Goal: Information Seeking & Learning: Check status

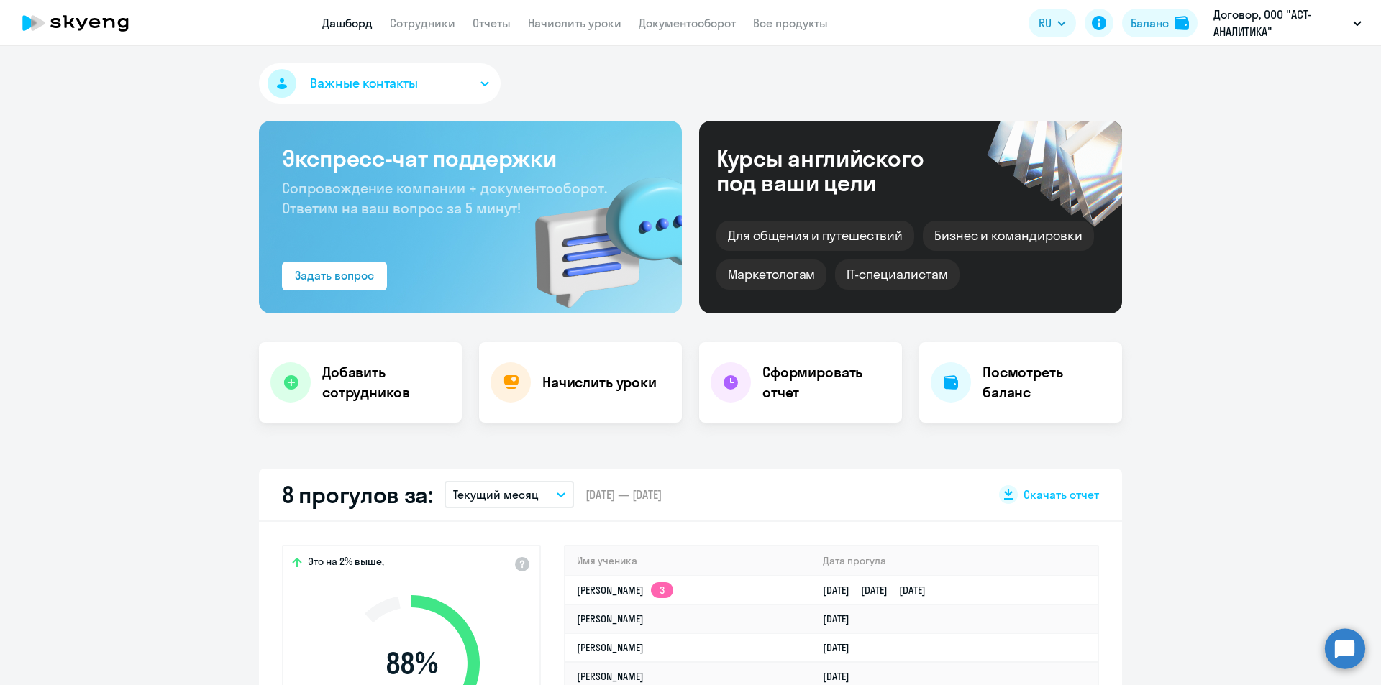
select select "30"
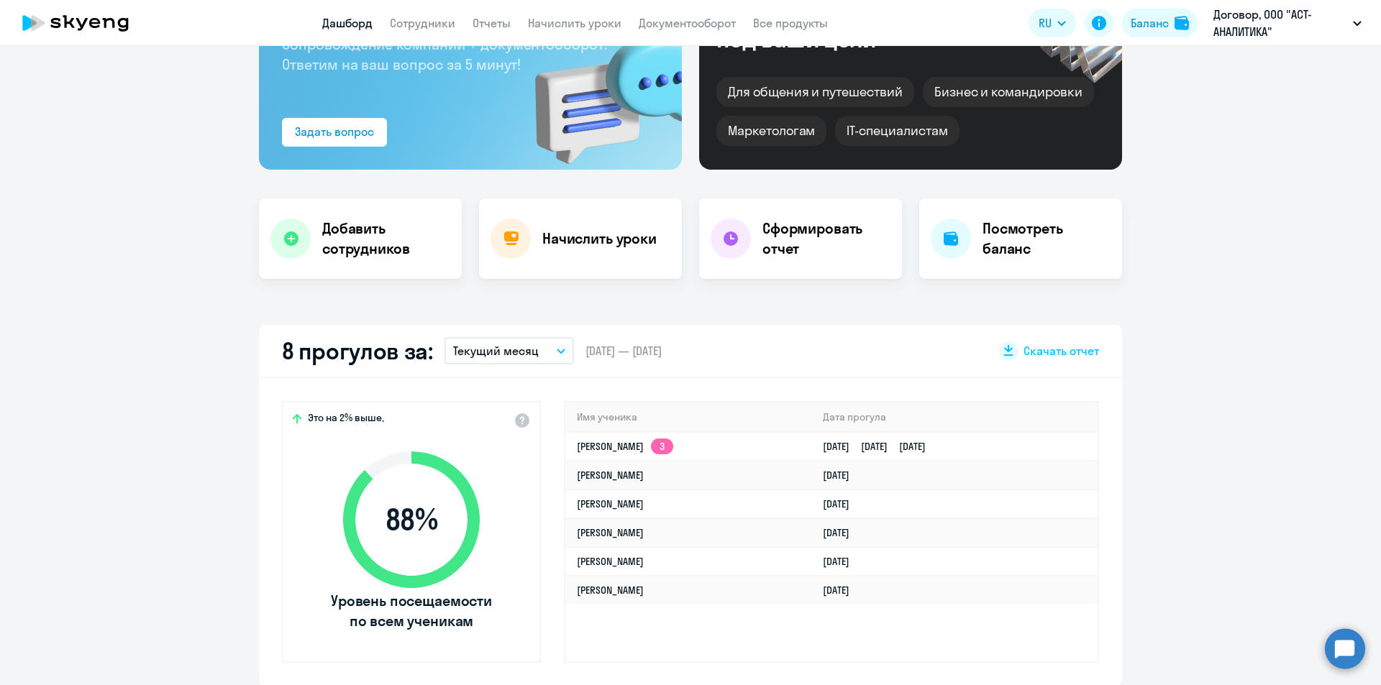
click at [464, 345] on p "Текущий месяц" at bounding box center [496, 350] width 86 height 17
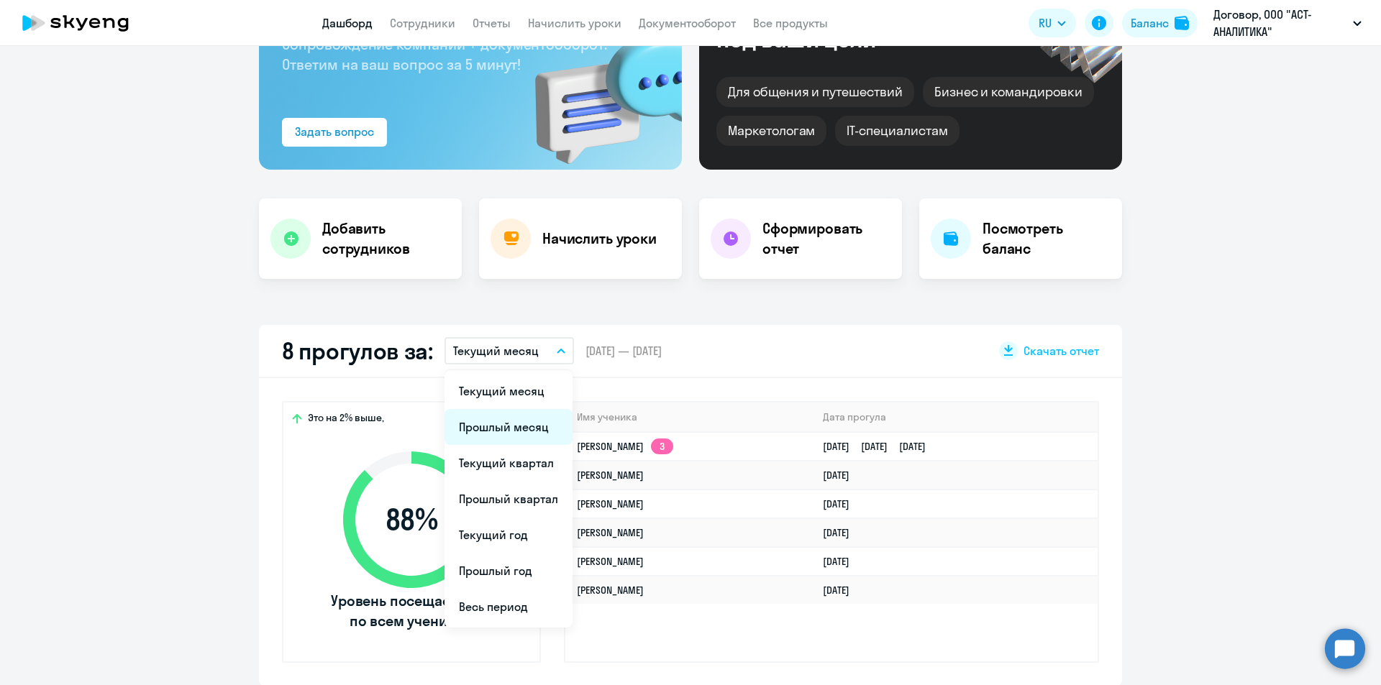
click at [503, 429] on li "Прошлый месяц" at bounding box center [508, 427] width 128 height 36
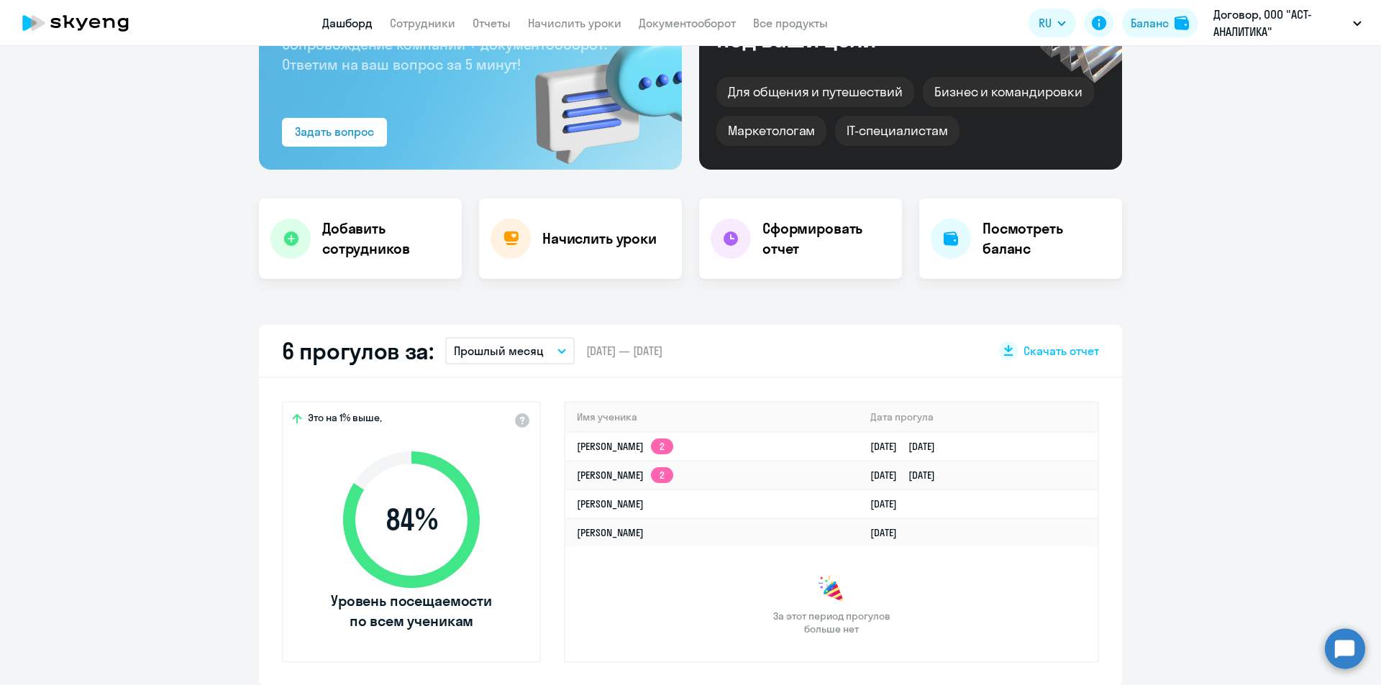
click at [546, 348] on button "Прошлый месяц" at bounding box center [509, 350] width 129 height 27
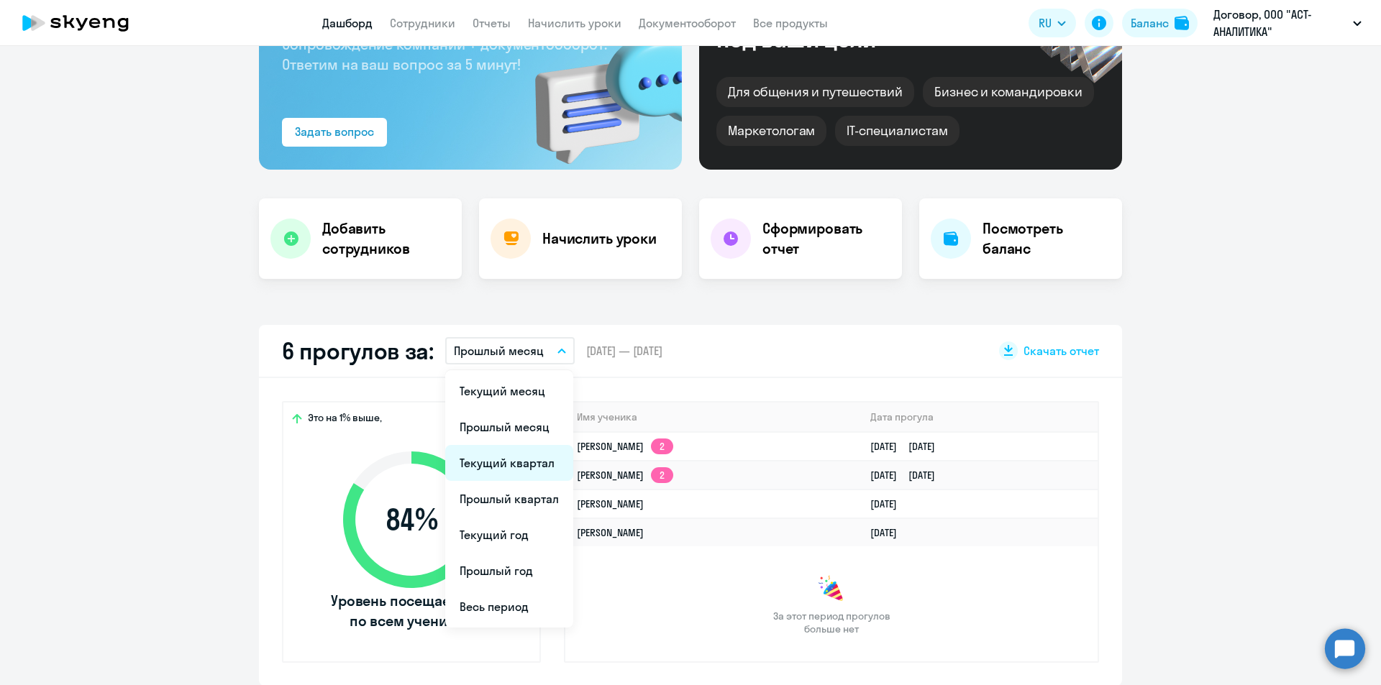
click at [513, 462] on li "Текущий квартал" at bounding box center [509, 463] width 128 height 36
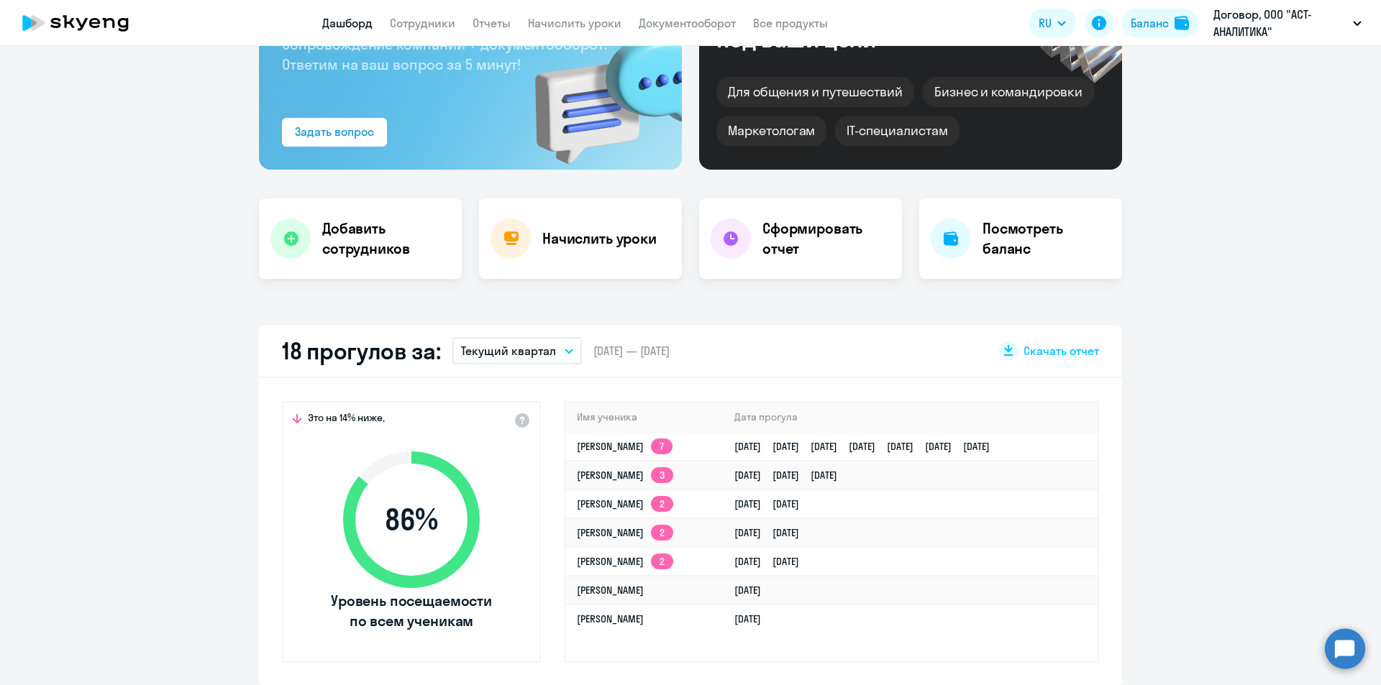
click at [502, 343] on p "Текущий квартал" at bounding box center [508, 350] width 95 height 17
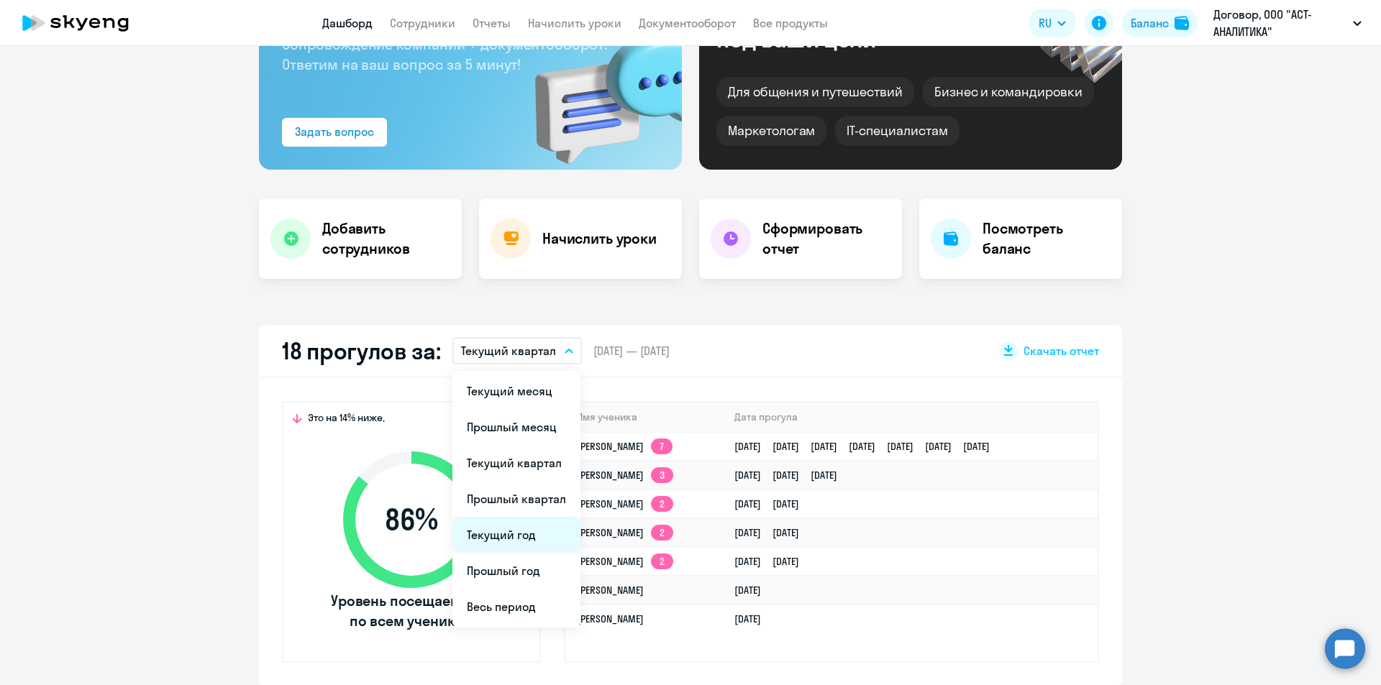
click at [514, 531] on li "Текущий год" at bounding box center [516, 535] width 128 height 36
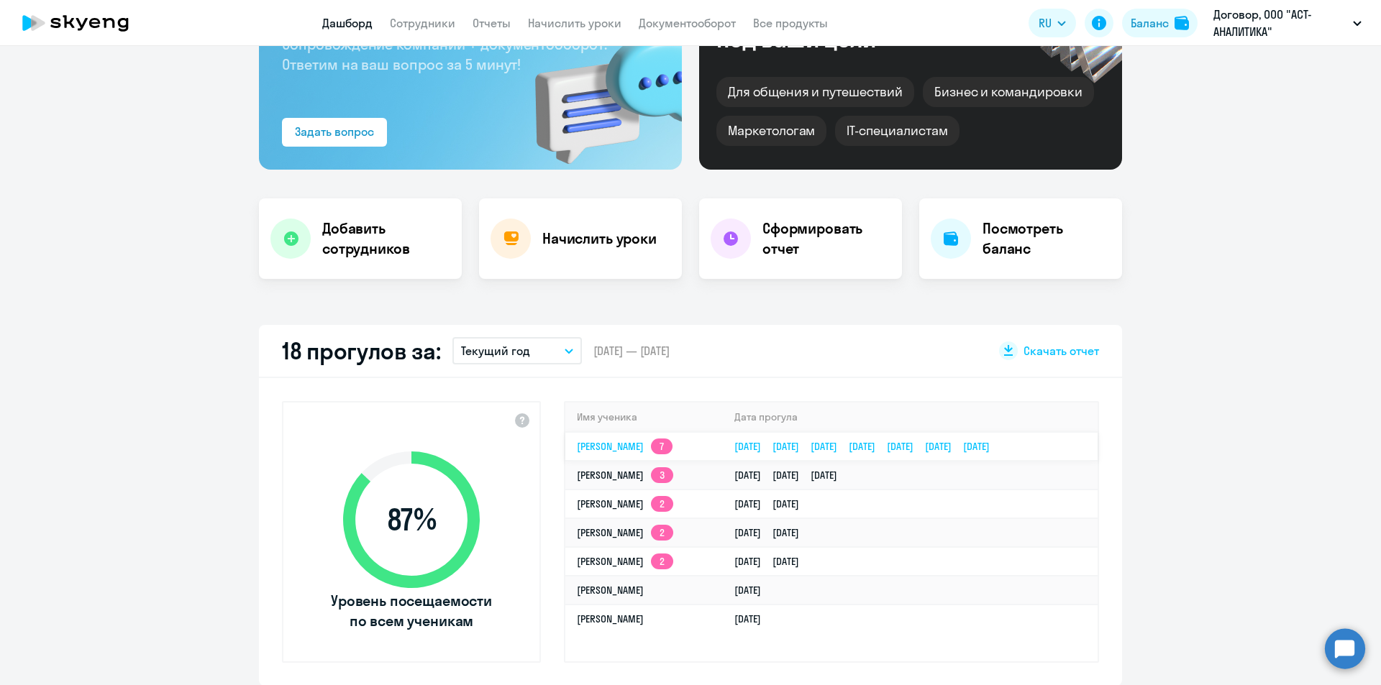
click at [672, 439] on app-skyeng-badge "7" at bounding box center [662, 447] width 22 height 16
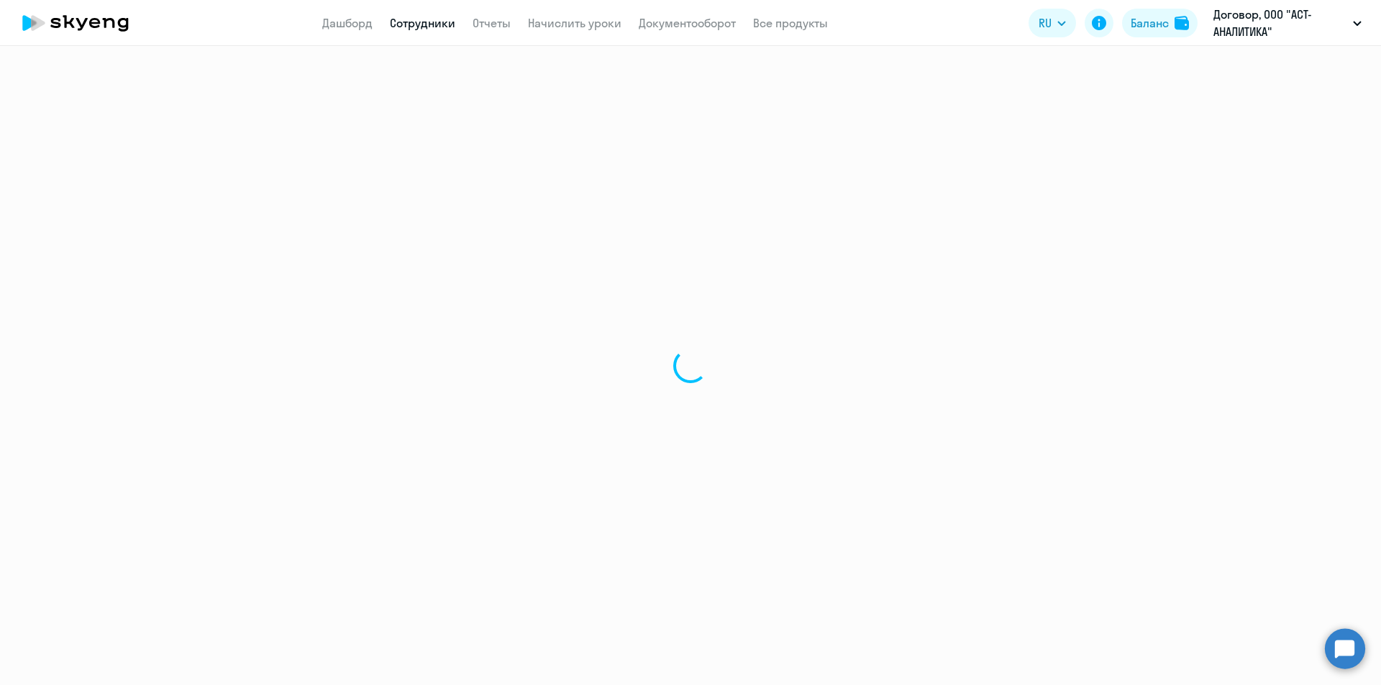
select select "english"
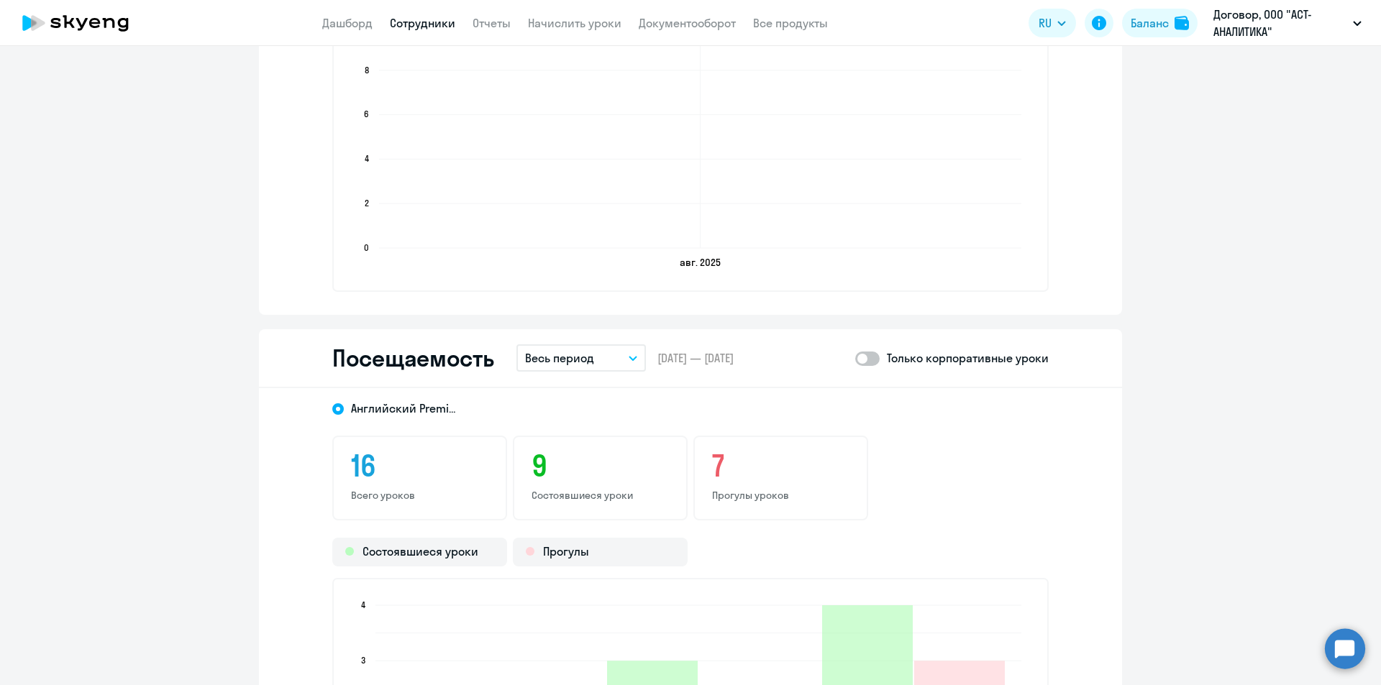
scroll to position [1582, 0]
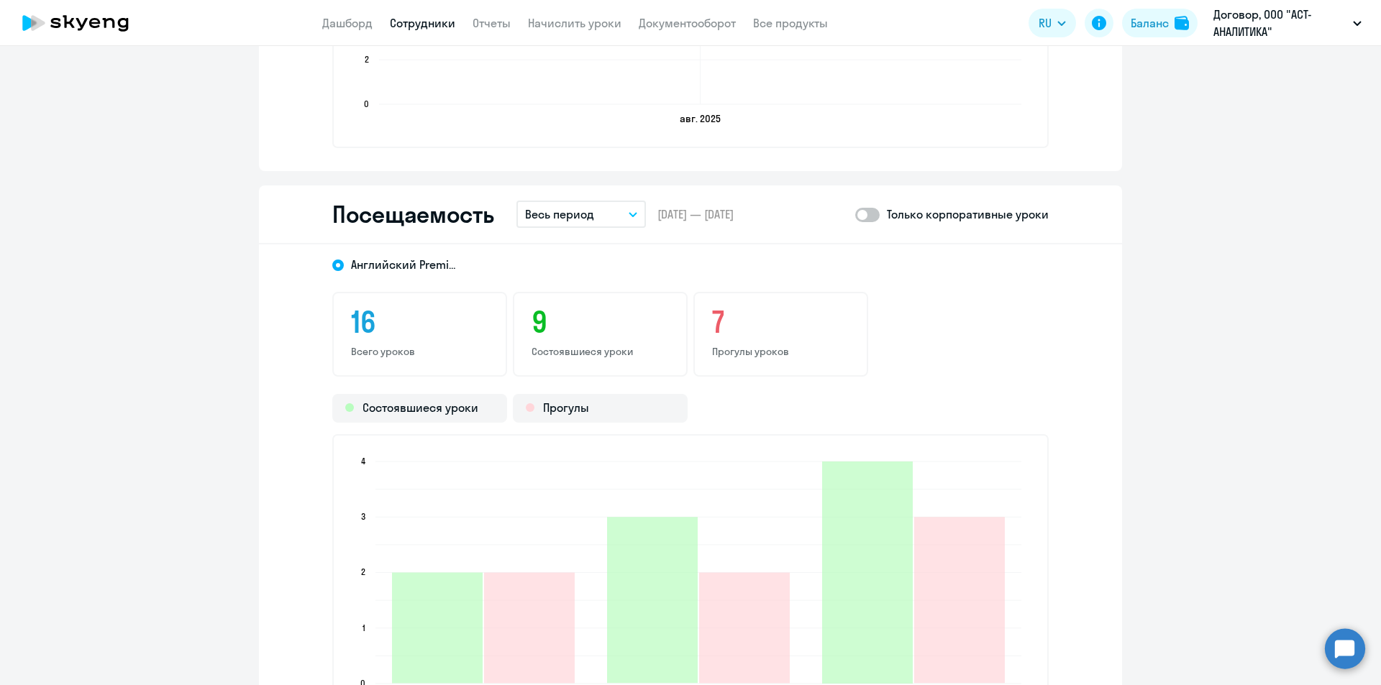
click at [712, 324] on h3 "7" at bounding box center [780, 322] width 137 height 35
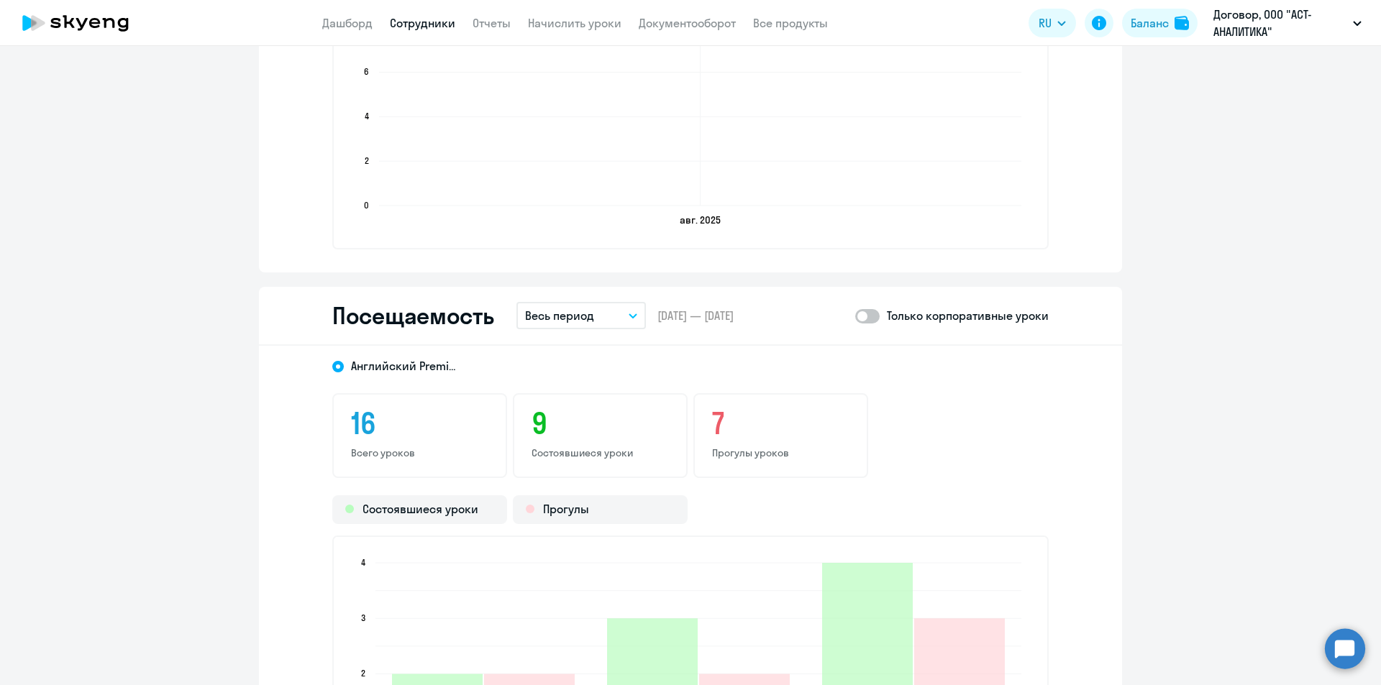
scroll to position [1438, 0]
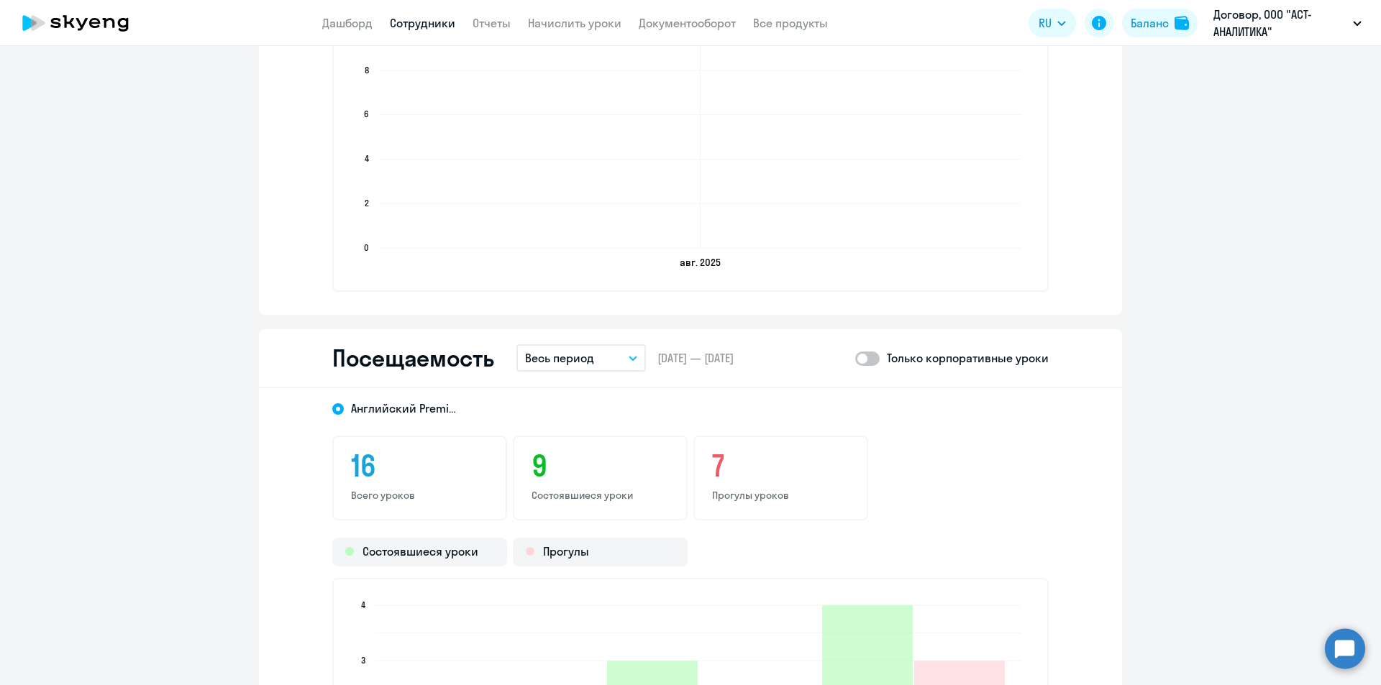
click at [635, 255] on icon "[DATE] [DATE] 0 0 2 2 4 4 6 6 8 8 10 10" at bounding box center [690, 145] width 683 height 253
click at [57, 13] on icon at bounding box center [75, 23] width 127 height 36
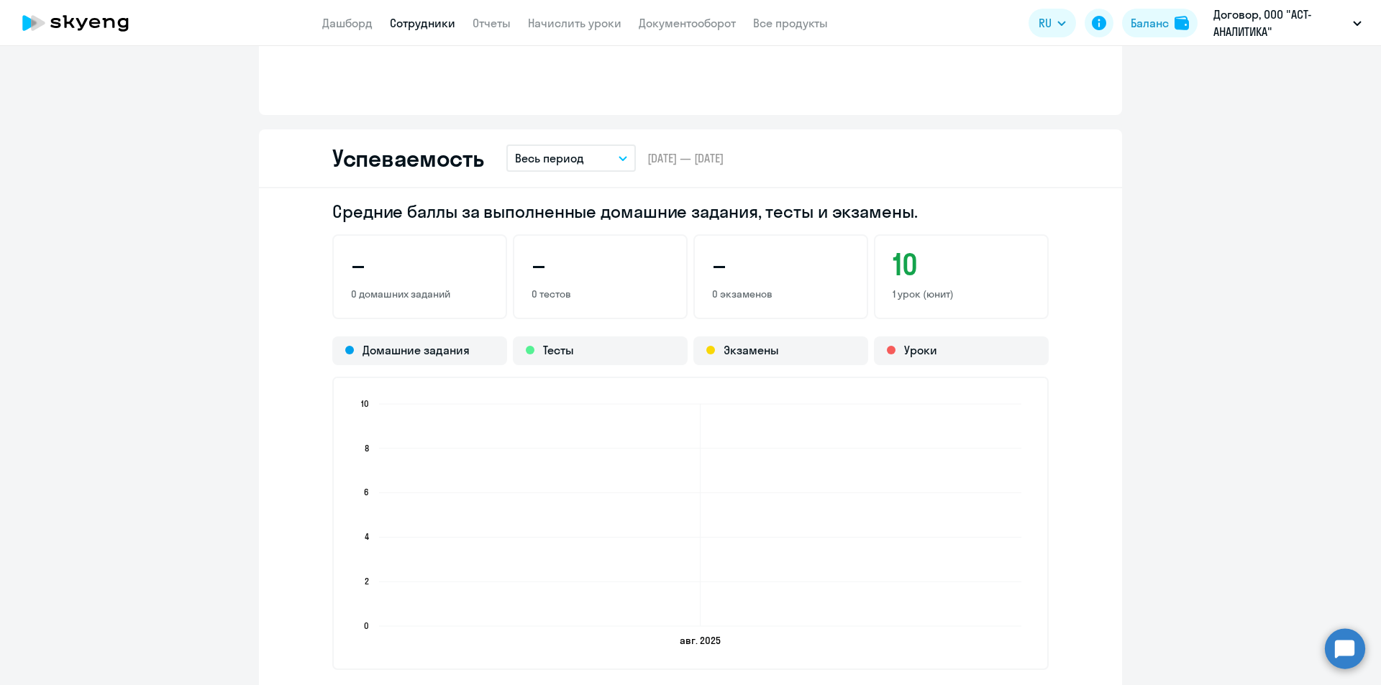
select select "30"
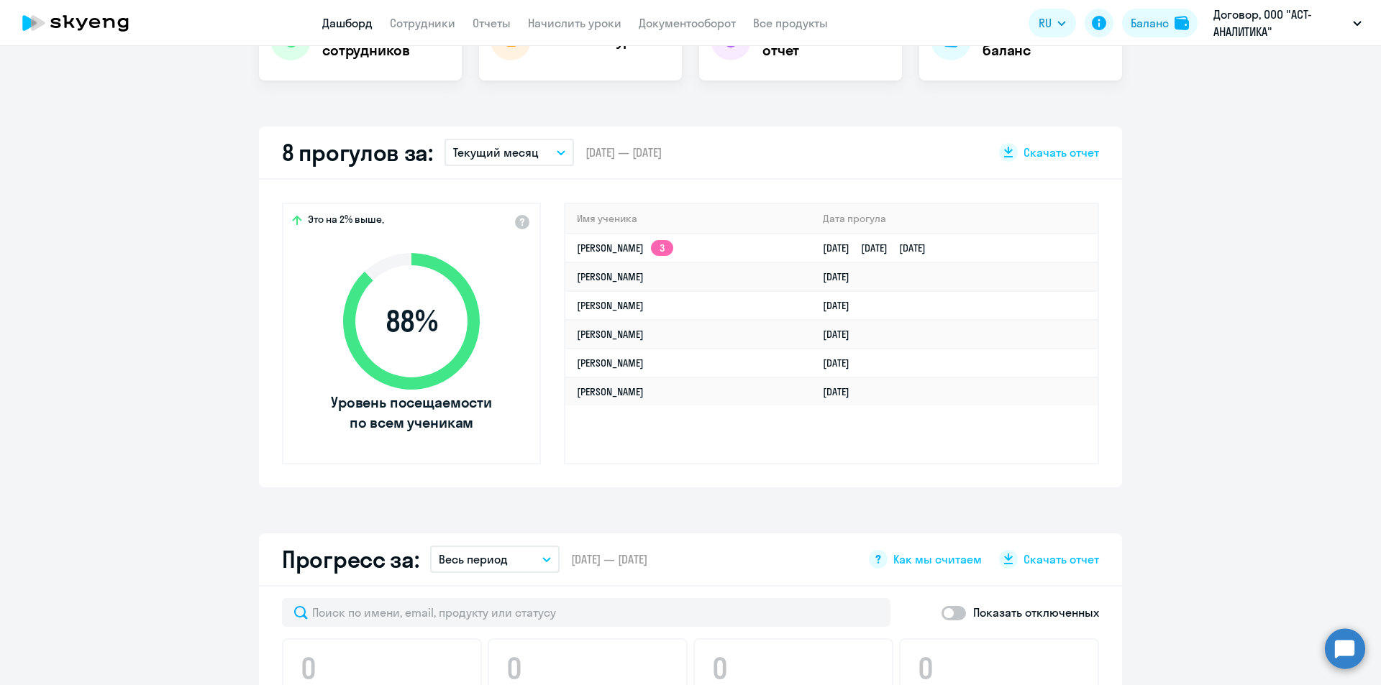
scroll to position [199, 0]
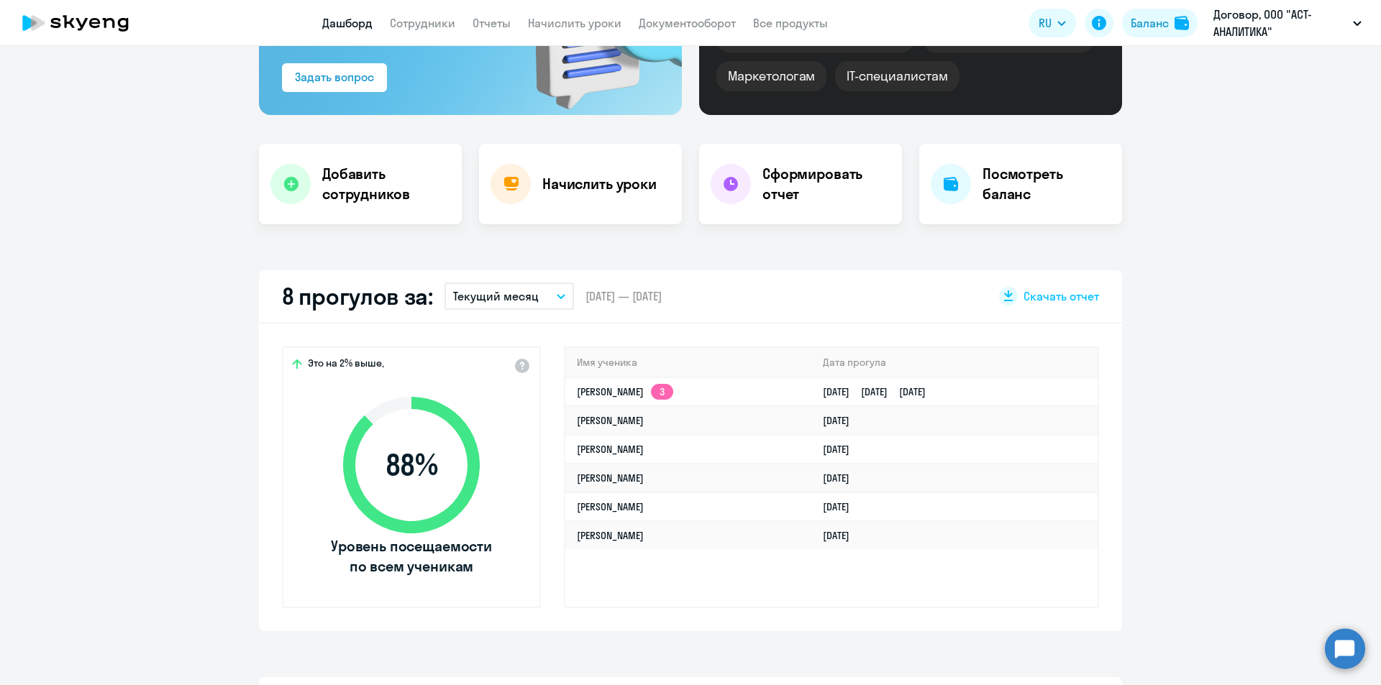
click at [511, 291] on p "Текущий месяц" at bounding box center [496, 296] width 86 height 17
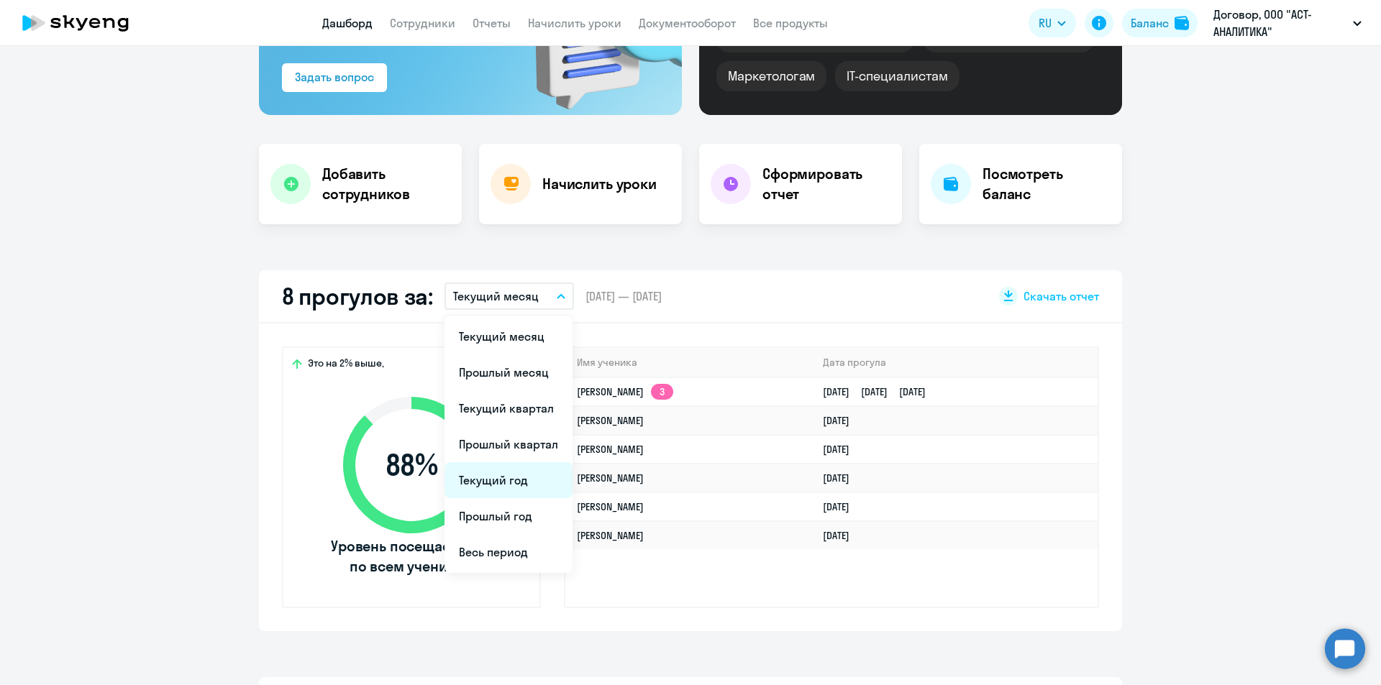
click at [502, 473] on li "Текущий год" at bounding box center [508, 480] width 128 height 36
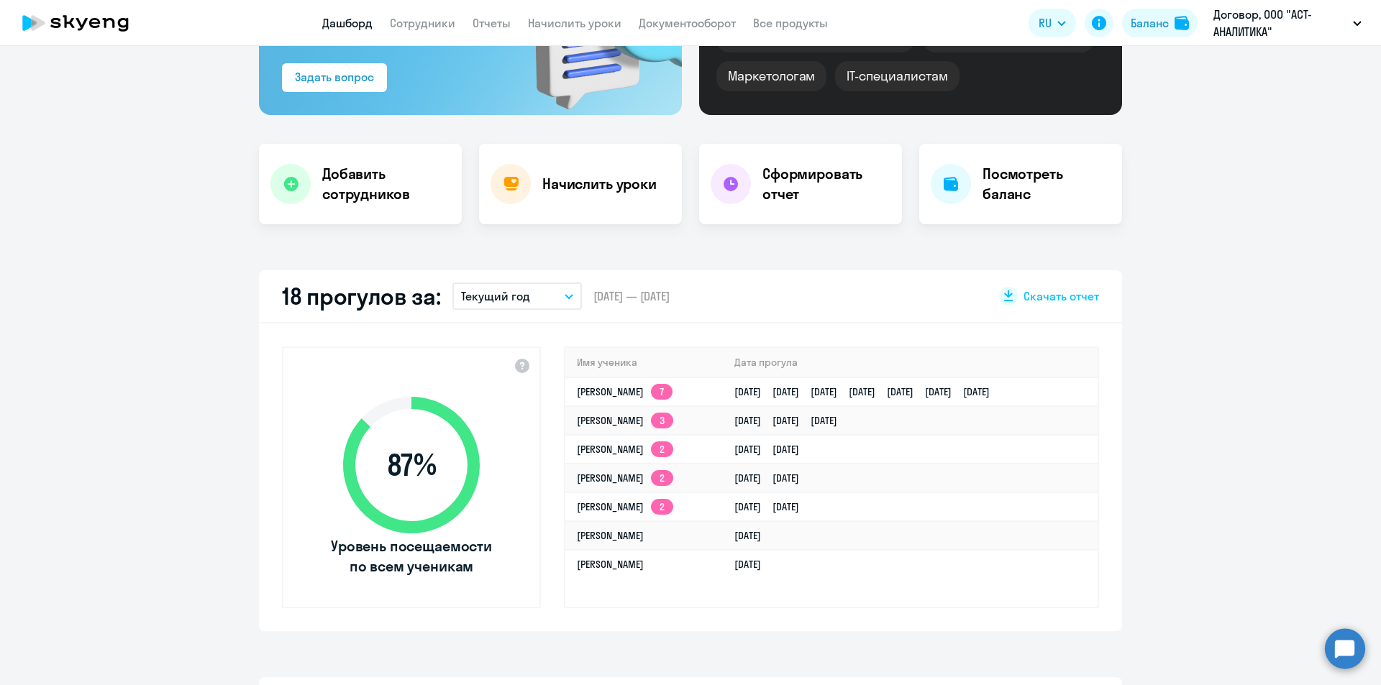
click at [503, 291] on p "Текущий год" at bounding box center [495, 296] width 69 height 17
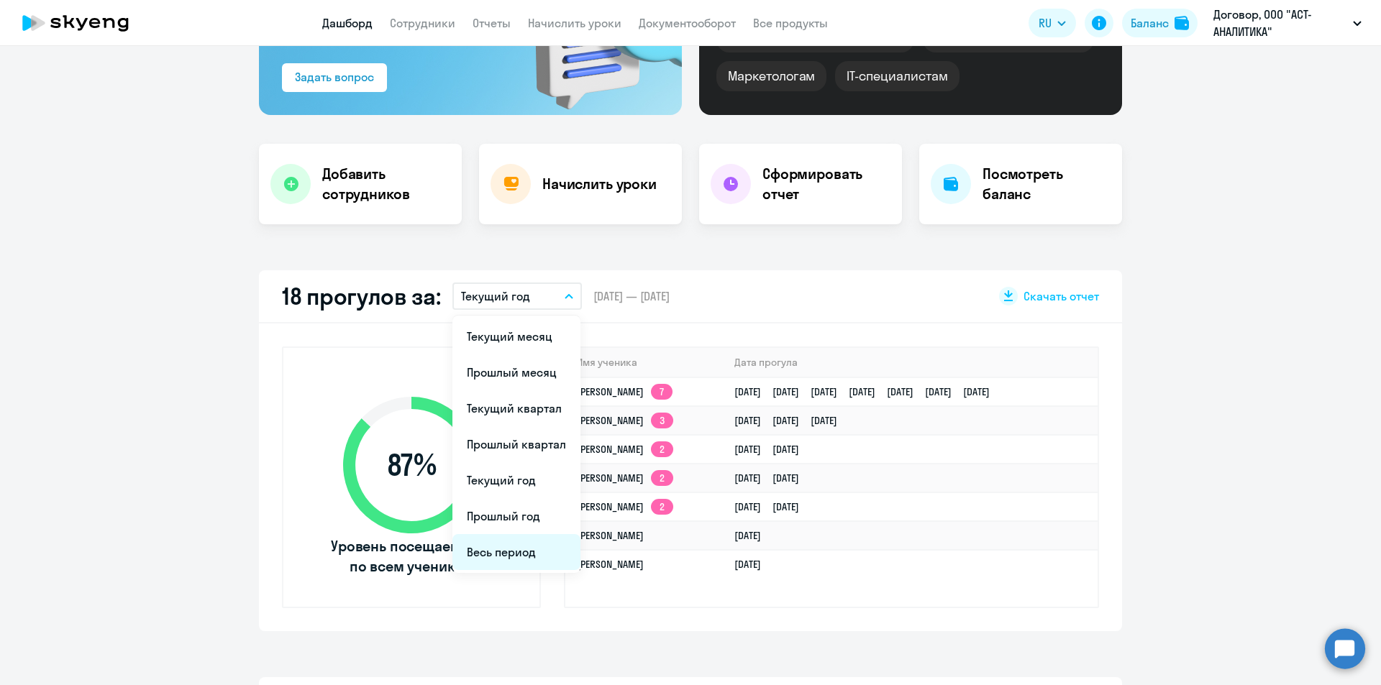
click at [493, 557] on li "Весь период" at bounding box center [516, 552] width 128 height 36
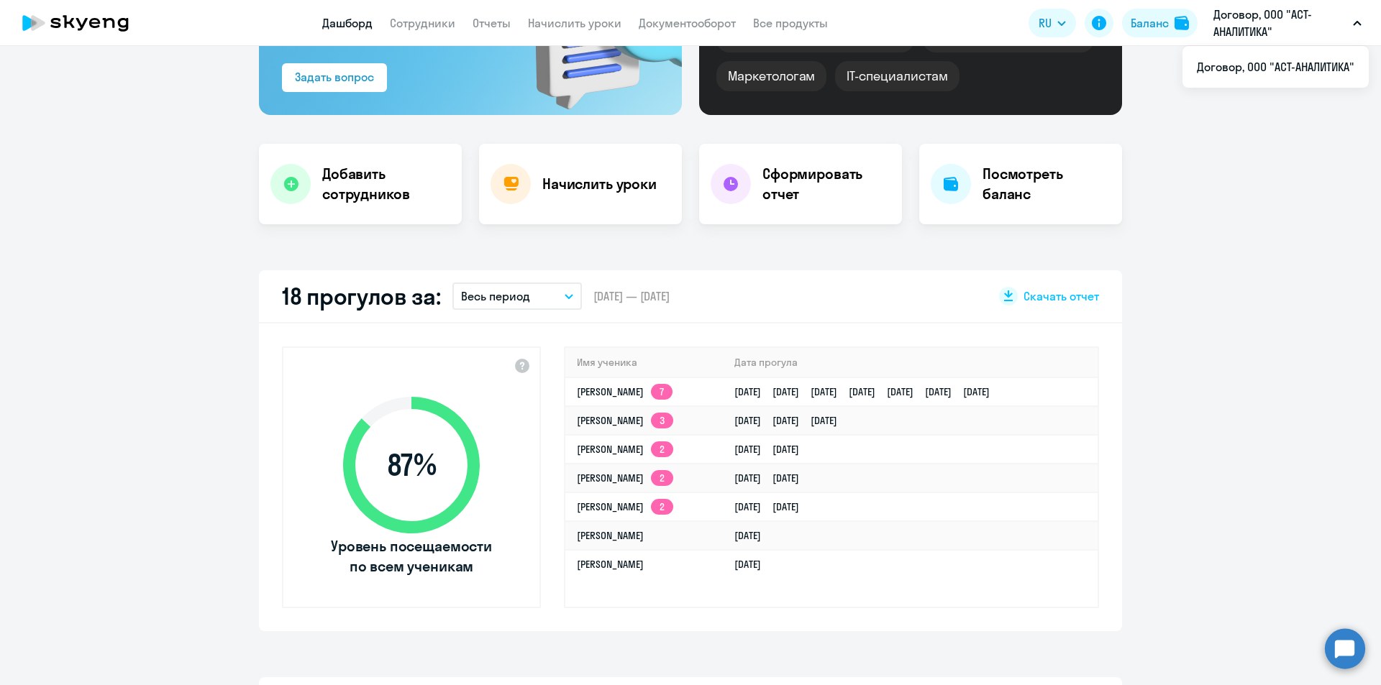
click at [1227, 35] on p "Договор, ООО "АСТ-АНАЛИТИКА"" at bounding box center [1280, 23] width 134 height 35
click at [1227, 36] on p "Договор, ООО "АСТ-АНАЛИТИКА"" at bounding box center [1280, 23] width 134 height 35
click at [187, 380] on app-truancy-attendance-dashboard "18 прогулов за: Весь период Текущий месяц Прошлый месяц Текущий квартал [GEOGRA…" at bounding box center [690, 450] width 1381 height 361
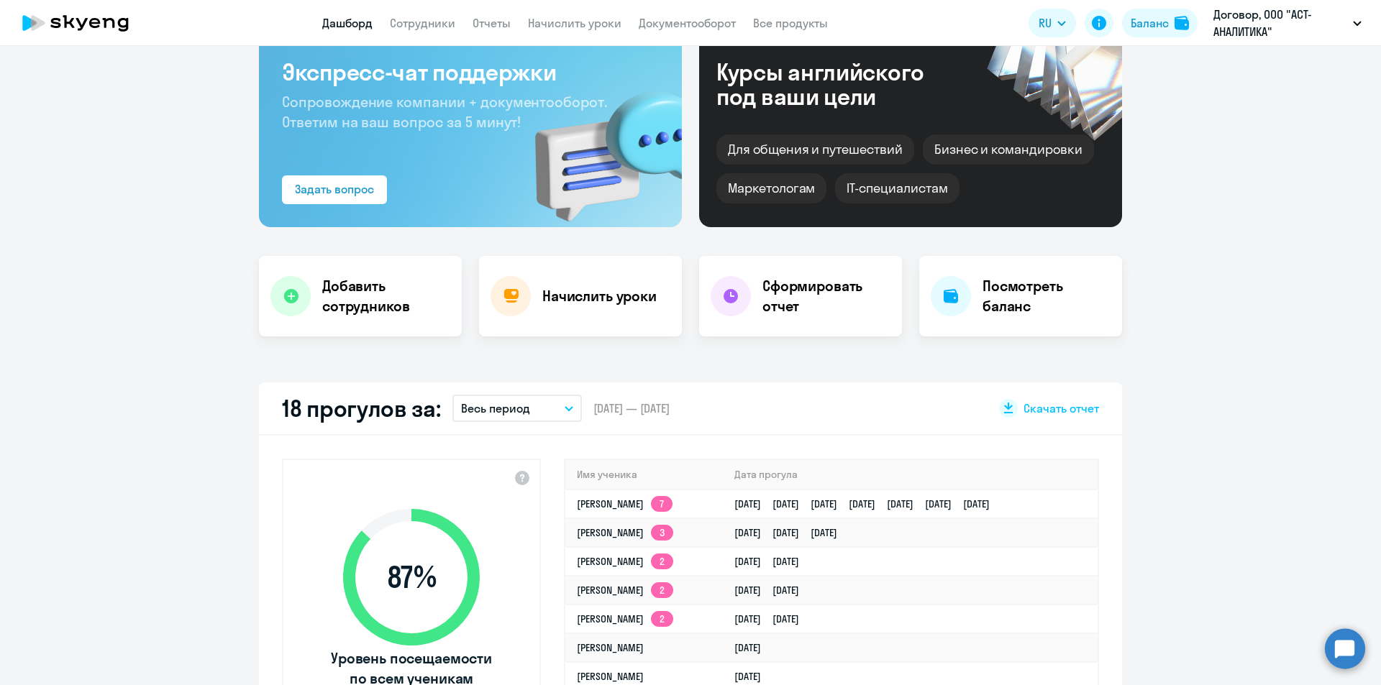
scroll to position [0, 0]
